Goal: Task Accomplishment & Management: Complete application form

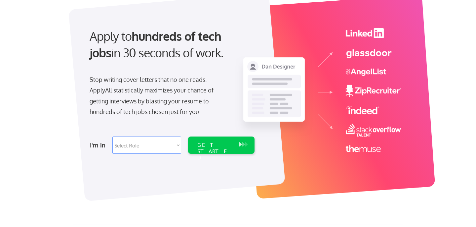
scroll to position [49, 0]
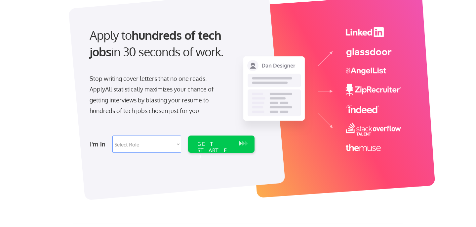
click at [172, 141] on select "Select Role Software Engineering Product Management Customer Success Sales UI/U…" at bounding box center [146, 143] width 69 height 17
select select ""sales""
click at [112, 135] on select "Select Role Software Engineering Product Management Customer Success Sales UI/U…" at bounding box center [146, 143] width 69 height 17
select select ""sales""
click at [202, 149] on div "GET STARTED" at bounding box center [215, 143] width 42 height 17
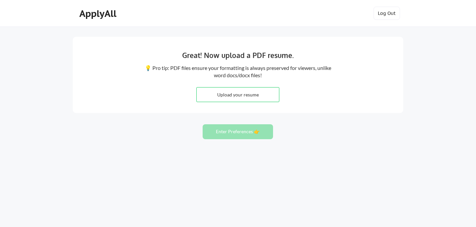
click at [248, 96] on input "file" at bounding box center [238, 94] width 82 height 14
type input "C:\fakepath\Georgia Bakalis Miller - Resume - February 2025.pdf"
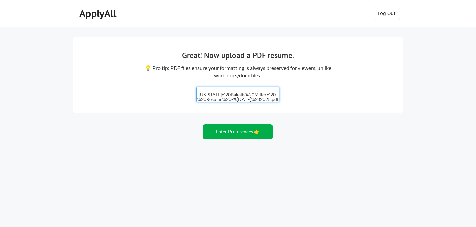
click at [246, 131] on button "Enter Preferences 👉" at bounding box center [238, 131] width 70 height 15
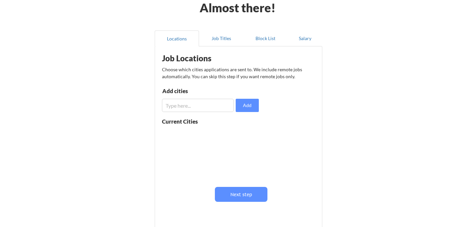
scroll to position [34, 0]
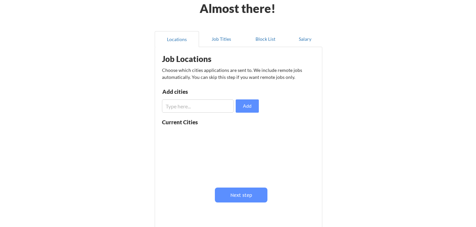
click at [188, 113] on div "Job Locations Choose which cities applications are sent to. We include remote j…" at bounding box center [239, 135] width 163 height 171
click at [188, 106] on input "input" at bounding box center [198, 105] width 72 height 13
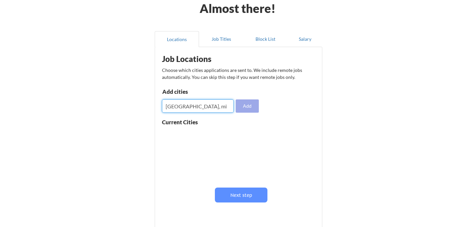
type input "grand Rapids, mi"
click at [253, 108] on button "Add" at bounding box center [247, 105] width 23 height 13
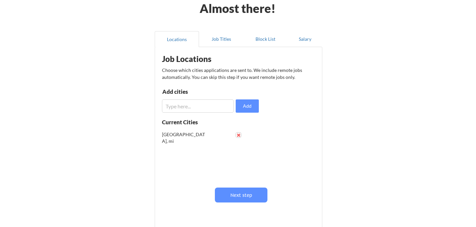
click at [237, 137] on button at bounding box center [238, 134] width 5 height 5
click at [198, 103] on input "input" at bounding box center [198, 105] width 72 height 13
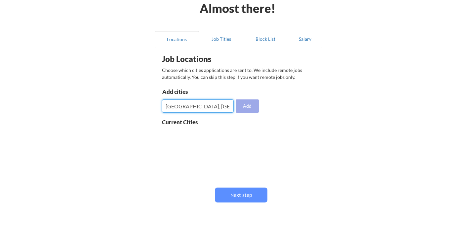
type input "[GEOGRAPHIC_DATA], [GEOGRAPHIC_DATA]"
click at [250, 106] on button "Add" at bounding box center [247, 105] width 23 height 13
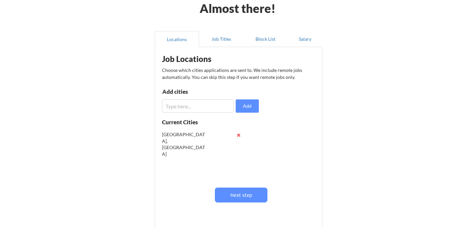
click at [221, 106] on input "input" at bounding box center [198, 105] width 72 height 13
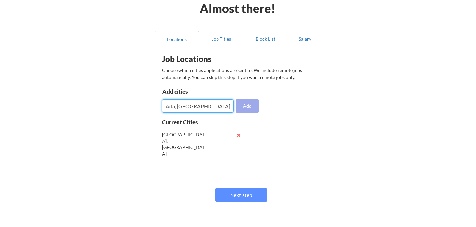
type input "Ada, [GEOGRAPHIC_DATA]"
click at [250, 103] on button "Add" at bounding box center [247, 105] width 23 height 13
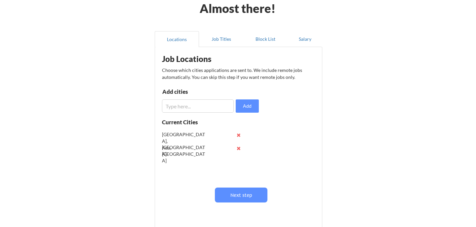
click at [203, 109] on input "input" at bounding box center [198, 105] width 72 height 13
click at [241, 194] on button "Next step" at bounding box center [241, 194] width 53 height 15
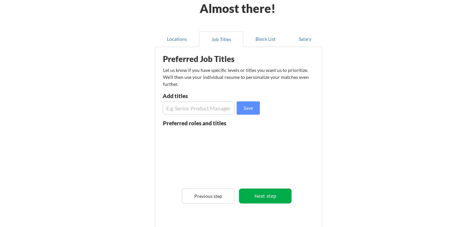
click at [271, 191] on button "Next step" at bounding box center [265, 195] width 53 height 15
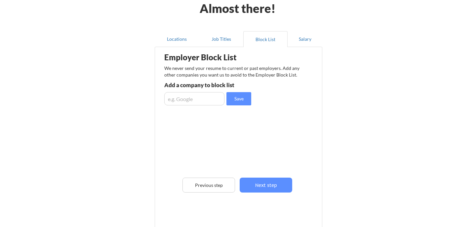
click at [207, 101] on input "input" at bounding box center [194, 98] width 60 height 13
type input "Litera"
click at [244, 100] on button "Save" at bounding box center [239, 98] width 25 height 13
click at [218, 97] on input "input" at bounding box center [194, 98] width 60 height 13
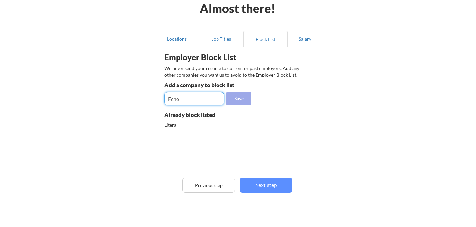
type input "Echo"
click at [244, 97] on button "Save" at bounding box center [239, 98] width 25 height 13
click at [208, 101] on input "input" at bounding box center [194, 98] width 60 height 13
type input "Google"
click at [236, 105] on button "Save" at bounding box center [239, 98] width 25 height 13
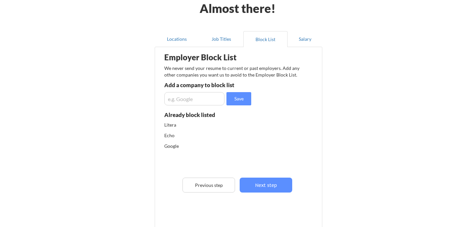
click at [174, 148] on div "Google" at bounding box center [199, 146] width 70 height 7
click at [202, 181] on button "Previous step" at bounding box center [209, 184] width 53 height 15
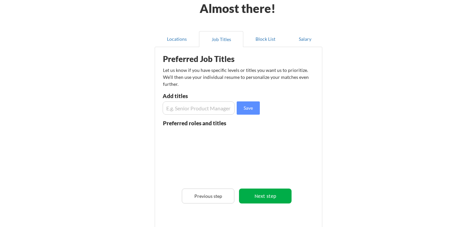
click at [248, 190] on button "Next step" at bounding box center [265, 195] width 53 height 15
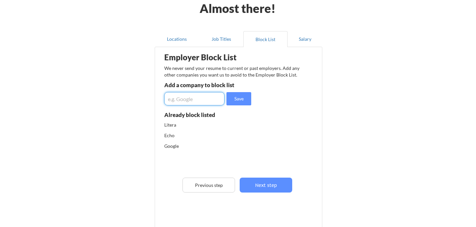
click at [207, 100] on input "input" at bounding box center [194, 98] width 60 height 13
click at [207, 99] on input "input" at bounding box center [194, 98] width 60 height 13
click at [264, 38] on button "Block List" at bounding box center [265, 39] width 44 height 16
click at [174, 126] on div "Litera" at bounding box center [199, 124] width 70 height 7
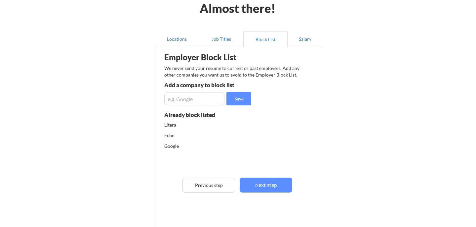
click at [173, 140] on div "Echo" at bounding box center [216, 137] width 104 height 11
click at [171, 161] on div "Litera Echo Google" at bounding box center [216, 146] width 104 height 51
click at [171, 132] on div "Echo" at bounding box center [199, 135] width 70 height 7
click at [266, 178] on button "Next step" at bounding box center [266, 184] width 53 height 15
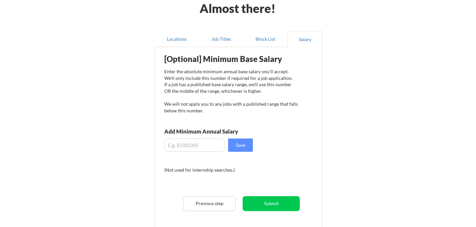
click at [213, 70] on div "Enter the absolute minimum annual base salary you'll accept. We'll only include…" at bounding box center [231, 90] width 134 height 45
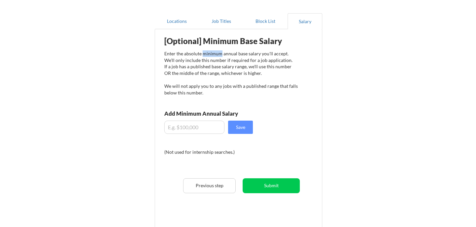
scroll to position [53, 0]
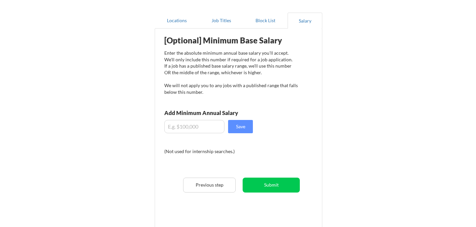
click at [210, 78] on div "Enter the absolute minimum annual base salary you'll accept. We'll only include…" at bounding box center [231, 72] width 134 height 45
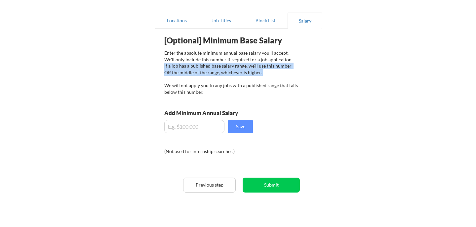
click at [210, 78] on div "Enter the absolute minimum annual base salary you'll accept. We'll only include…" at bounding box center [231, 72] width 134 height 45
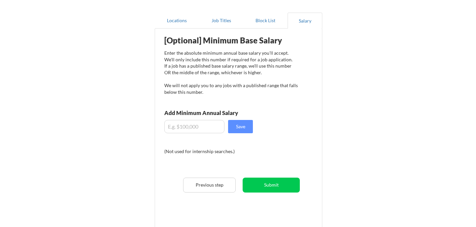
click at [226, 93] on div "Enter the absolute minimum annual base salary you'll accept. We'll only include…" at bounding box center [231, 72] width 134 height 45
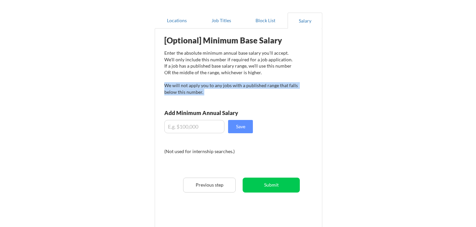
click at [226, 93] on div "Enter the absolute minimum annual base salary you'll accept. We'll only include…" at bounding box center [231, 72] width 134 height 45
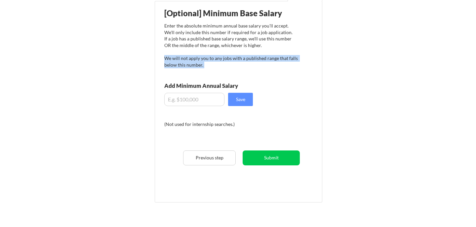
scroll to position [78, 0]
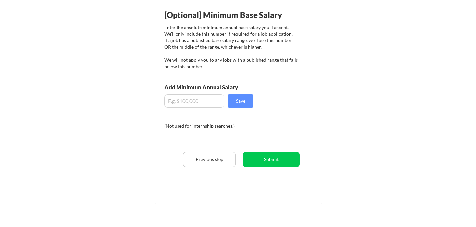
click at [245, 69] on div "Enter the absolute minimum annual base salary you'll accept. We'll only include…" at bounding box center [231, 46] width 134 height 45
click at [180, 107] on input "input" at bounding box center [194, 100] width 60 height 13
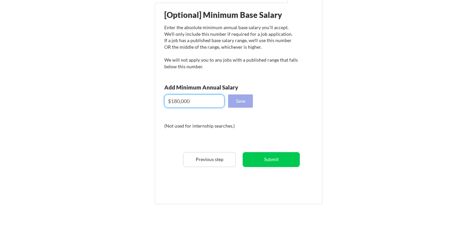
type input "$180,000"
click at [245, 101] on button "Save" at bounding box center [240, 100] width 25 height 13
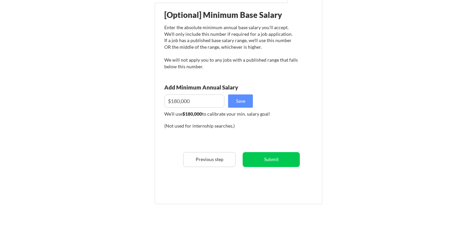
click at [245, 115] on div "We'll use $180,000 to calibrate your min. salary goal!" at bounding box center [231, 113] width 134 height 7
click at [280, 122] on div "We'll use $180,000 to calibrate your min. salary goal!" at bounding box center [231, 118] width 134 height 16
click at [281, 156] on button "Submit" at bounding box center [271, 159] width 57 height 15
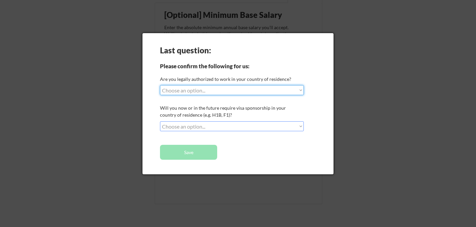
click at [228, 88] on select "Choose an option... Yes, I am a US Citizen Yes, I am a Canadian Citizen Yes, I …" at bounding box center [232, 90] width 144 height 10
select select ""yes__i_am_a_us_citizen""
click at [160, 85] on select "Choose an option... Yes, I am a US Citizen Yes, I am a Canadian Citizen Yes, I …" at bounding box center [232, 90] width 144 height 10
click at [222, 124] on select "Choose an option... No, I will not need sponsorship Yes, I will need sponsorship" at bounding box center [232, 126] width 144 height 10
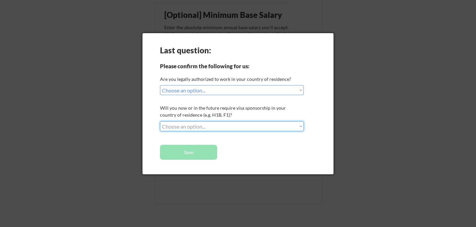
select select ""no__i_will_not_need_sponsorship""
click at [160, 121] on select "Choose an option... No, I will not need sponsorship Yes, I will need sponsorship" at bounding box center [232, 126] width 144 height 10
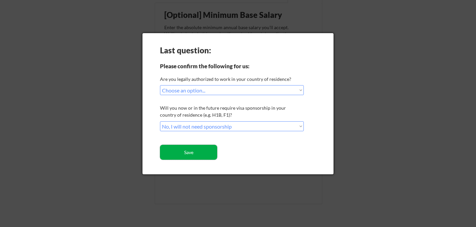
click at [207, 149] on button "Save" at bounding box center [188, 152] width 57 height 15
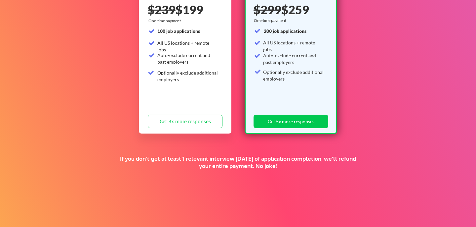
scroll to position [161, 0]
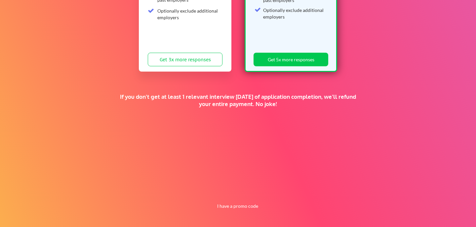
click at [215, 102] on div "If you don't get at least 1 relevant interview [DATE] of application completion…" at bounding box center [238, 100] width 247 height 15
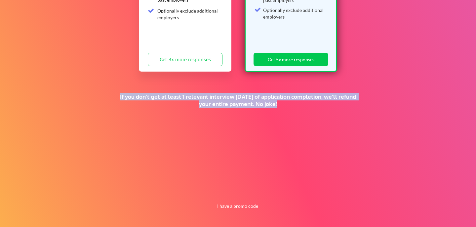
click at [215, 102] on div "If you don't get at least 1 relevant interview [DATE] of application completion…" at bounding box center [238, 100] width 247 height 15
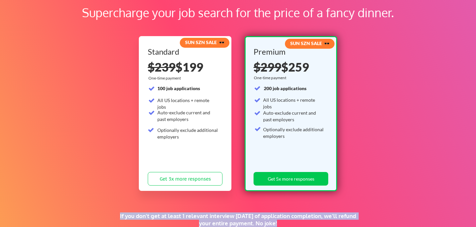
scroll to position [0, 0]
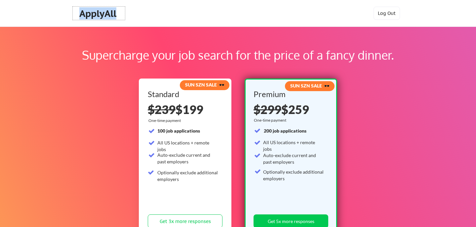
drag, startPoint x: 81, startPoint y: 12, endPoint x: 116, endPoint y: 13, distance: 35.1
click at [116, 13] on div "ApplyAll" at bounding box center [98, 13] width 39 height 11
